Goal: Information Seeking & Learning: Learn about a topic

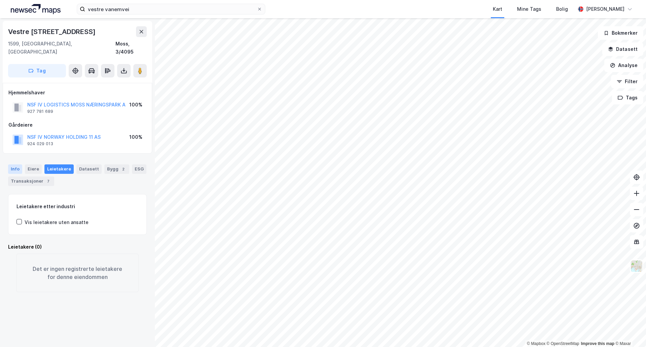
click at [13, 164] on div "Info" at bounding box center [15, 168] width 14 height 9
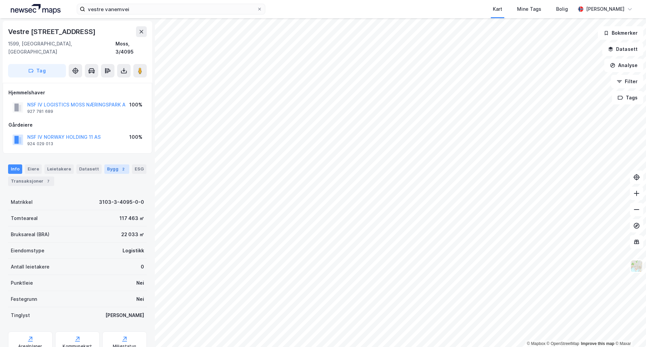
click at [106, 164] on div "Bygg 2" at bounding box center [116, 168] width 25 height 9
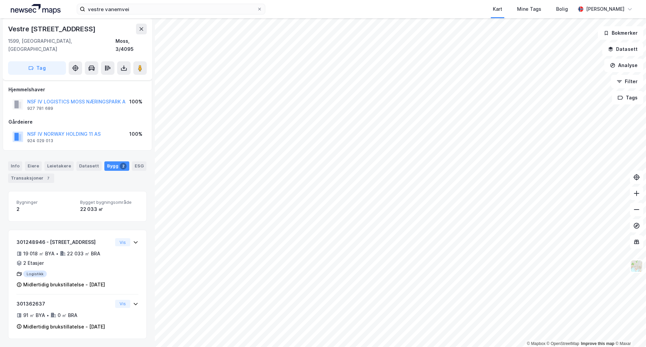
scroll to position [11, 0]
click at [127, 300] on div "Vis" at bounding box center [126, 304] width 23 height 8
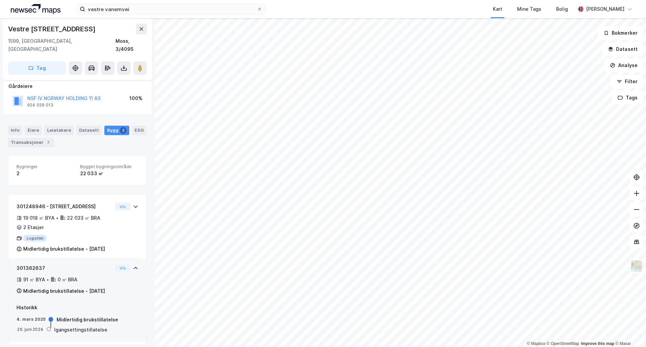
scroll to position [53, 0]
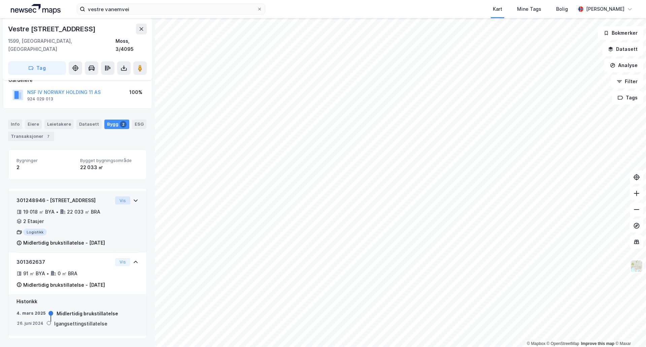
click at [121, 196] on button "Vis" at bounding box center [122, 200] width 15 height 8
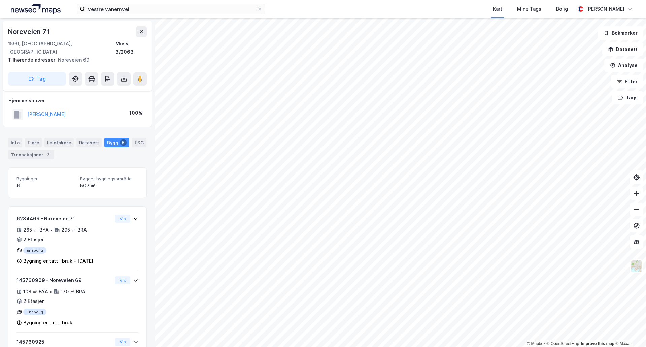
scroll to position [53, 0]
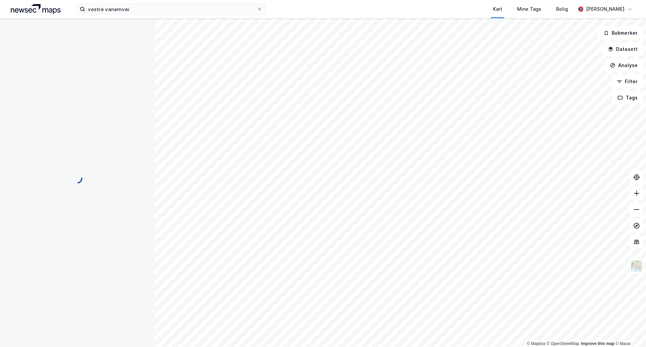
scroll to position [11, 0]
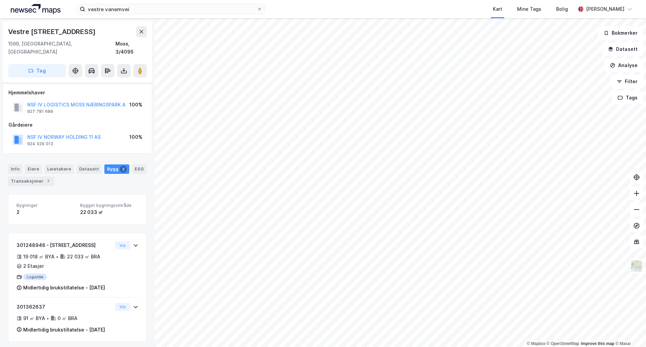
scroll to position [11, 0]
click at [33, 164] on div "Eiere" at bounding box center [33, 168] width 17 height 9
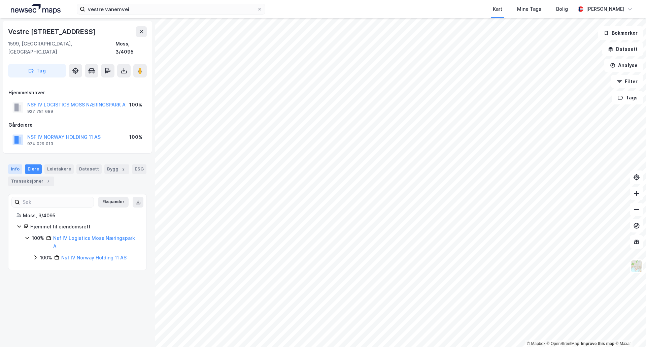
click at [14, 164] on div "Info" at bounding box center [15, 168] width 14 height 9
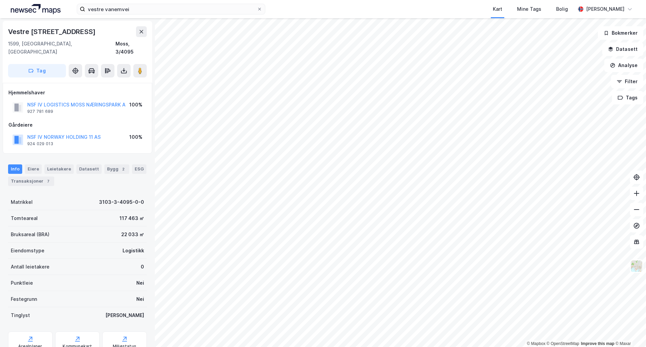
scroll to position [20, 0]
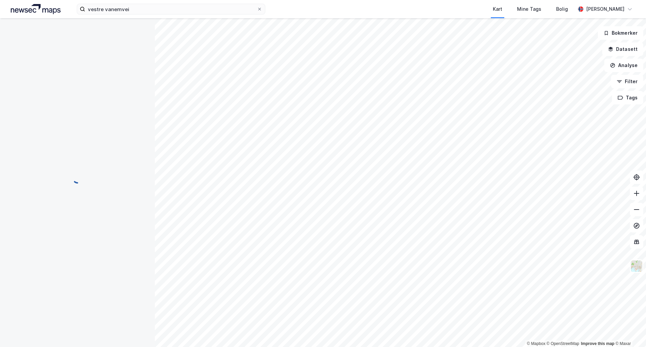
scroll to position [0, 0]
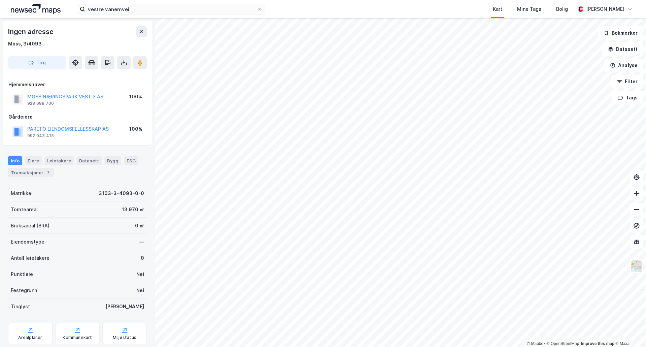
scroll to position [0, 0]
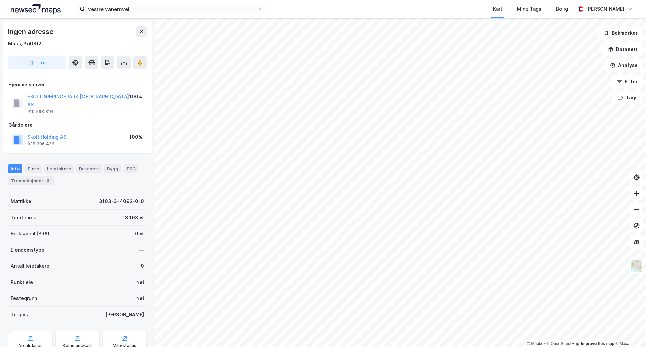
scroll to position [0, 0]
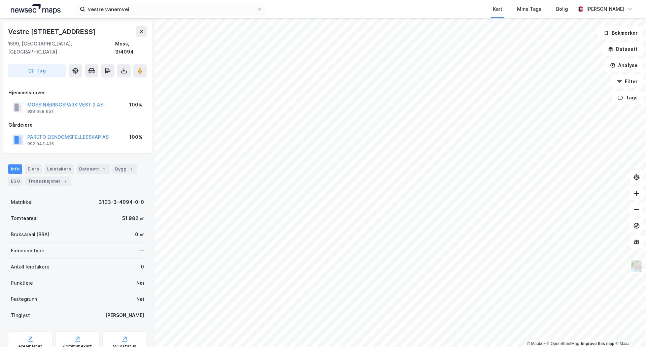
scroll to position [0, 0]
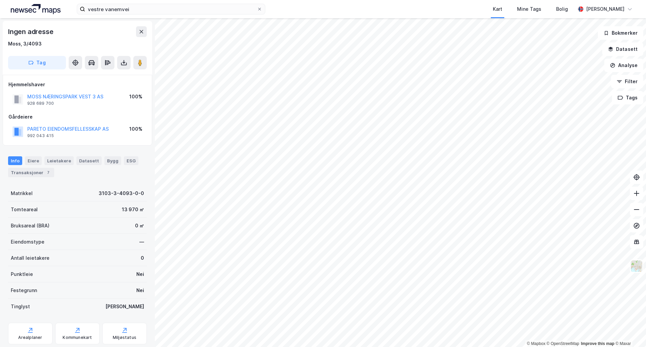
scroll to position [0, 0]
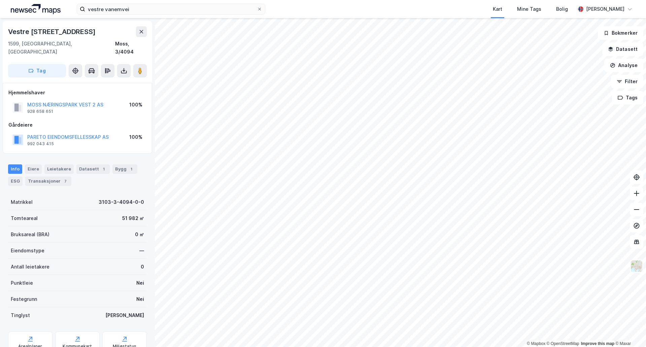
scroll to position [0, 0]
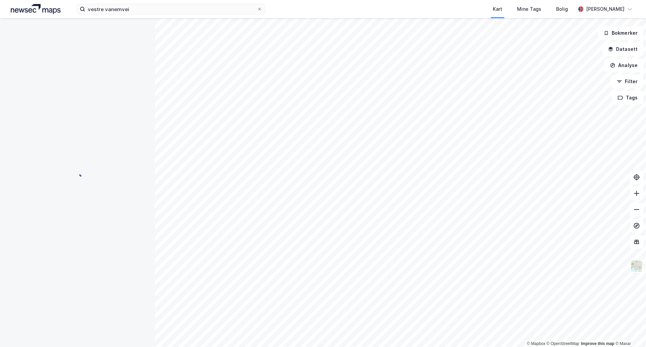
scroll to position [0, 0]
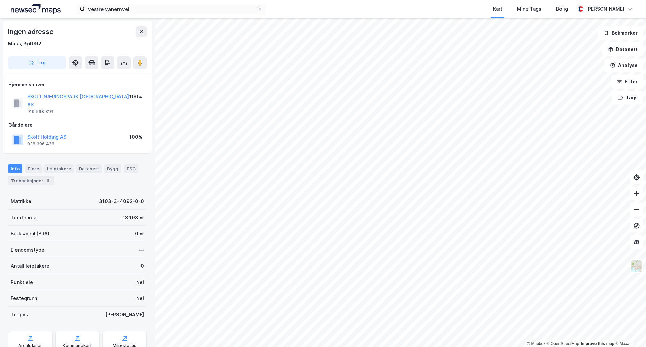
scroll to position [0, 0]
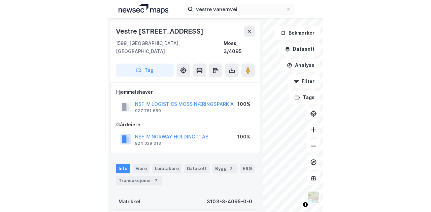
scroll to position [0, 0]
